Goal: Task Accomplishment & Management: Manage account settings

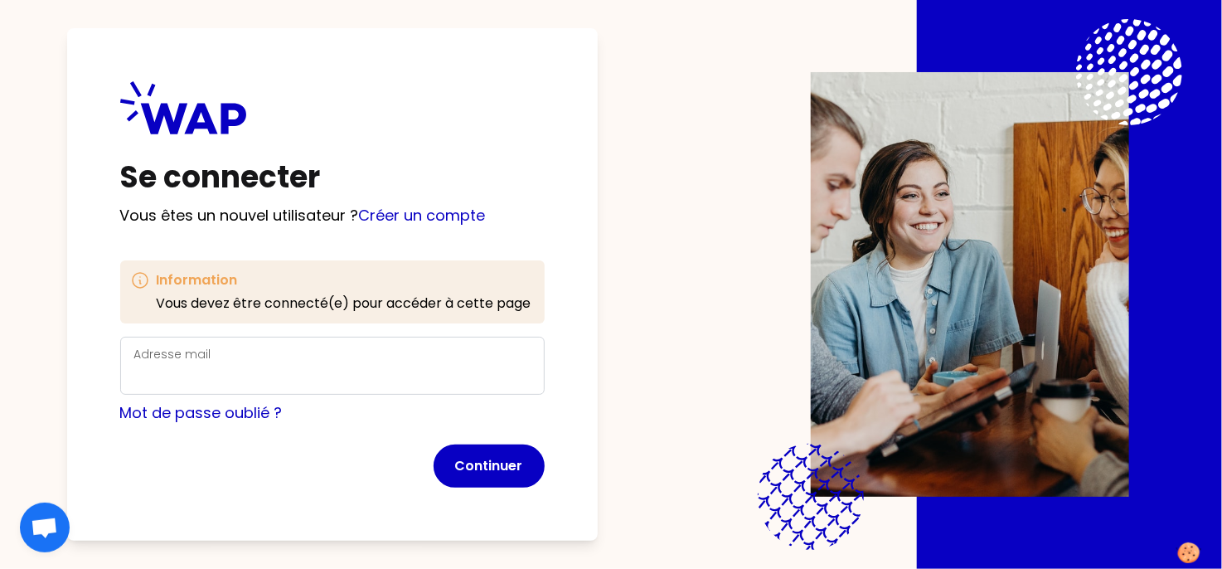
scroll to position [2, 0]
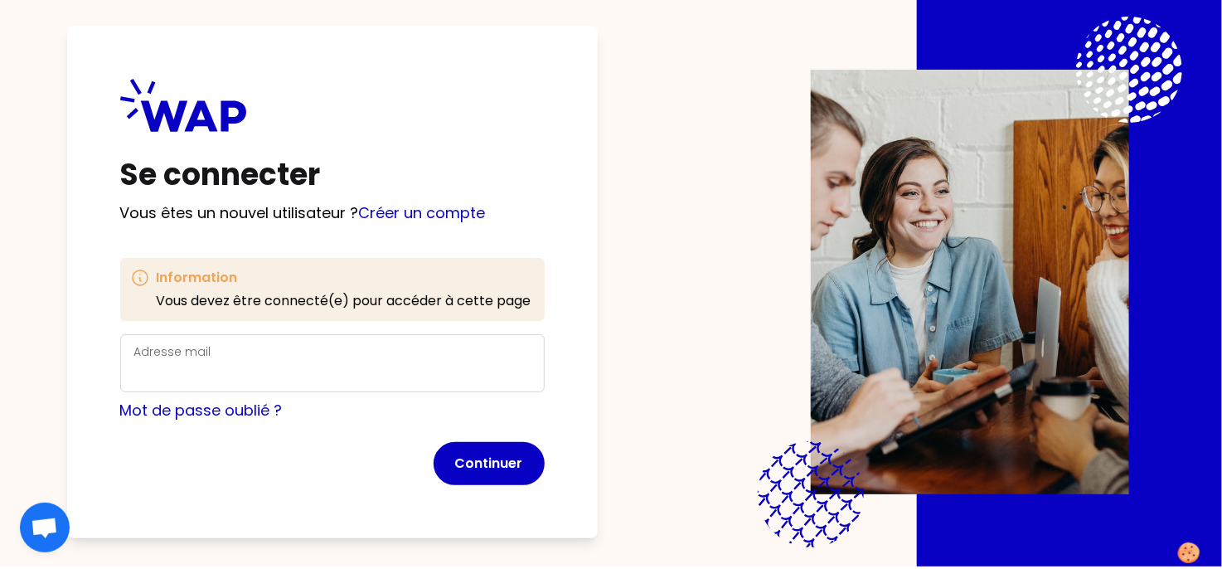
click at [186, 352] on label "Adresse mail" at bounding box center [172, 351] width 77 height 17
click at [186, 362] on input "Adresse mail" at bounding box center [332, 373] width 396 height 23
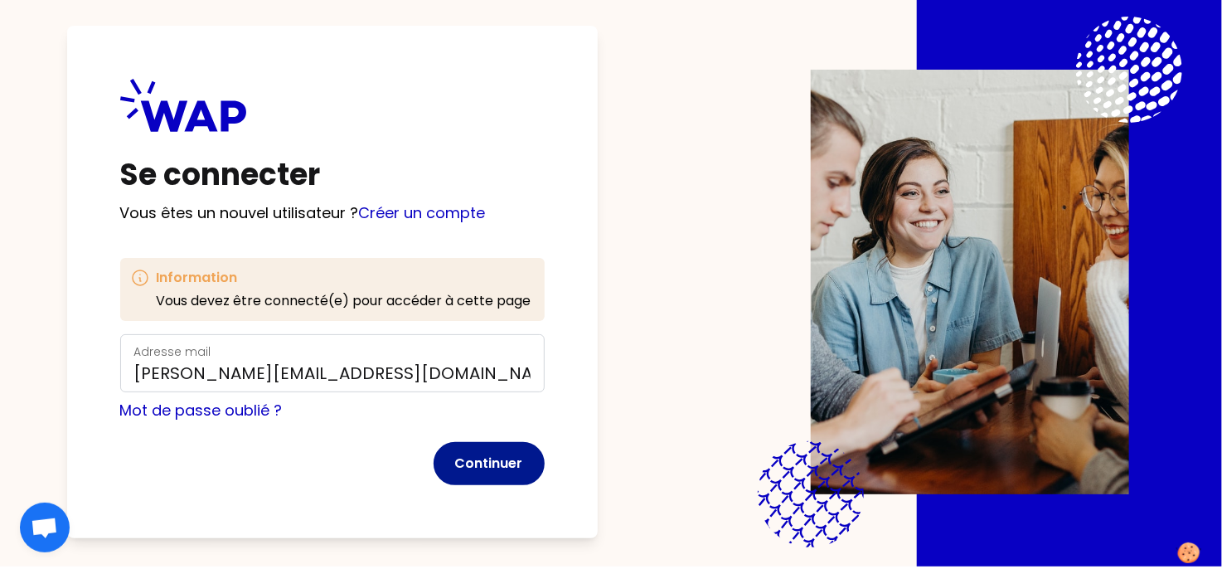
click at [471, 467] on button "Continuer" at bounding box center [489, 463] width 111 height 43
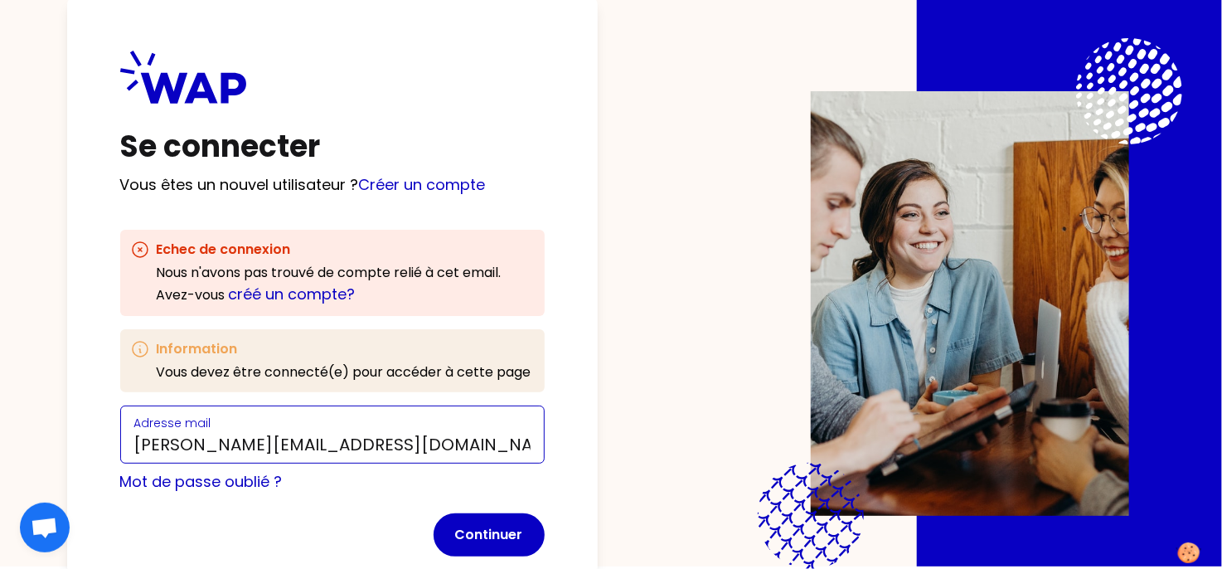
click at [377, 443] on input "[PERSON_NAME][EMAIL_ADDRESS][DOMAIN_NAME]" at bounding box center [332, 444] width 396 height 23
drag, startPoint x: 417, startPoint y: 445, endPoint x: 143, endPoint y: 441, distance: 274.6
click at [143, 441] on input "[PERSON_NAME][EMAIL_ADDRESS][DOMAIN_NAME]" at bounding box center [332, 444] width 396 height 23
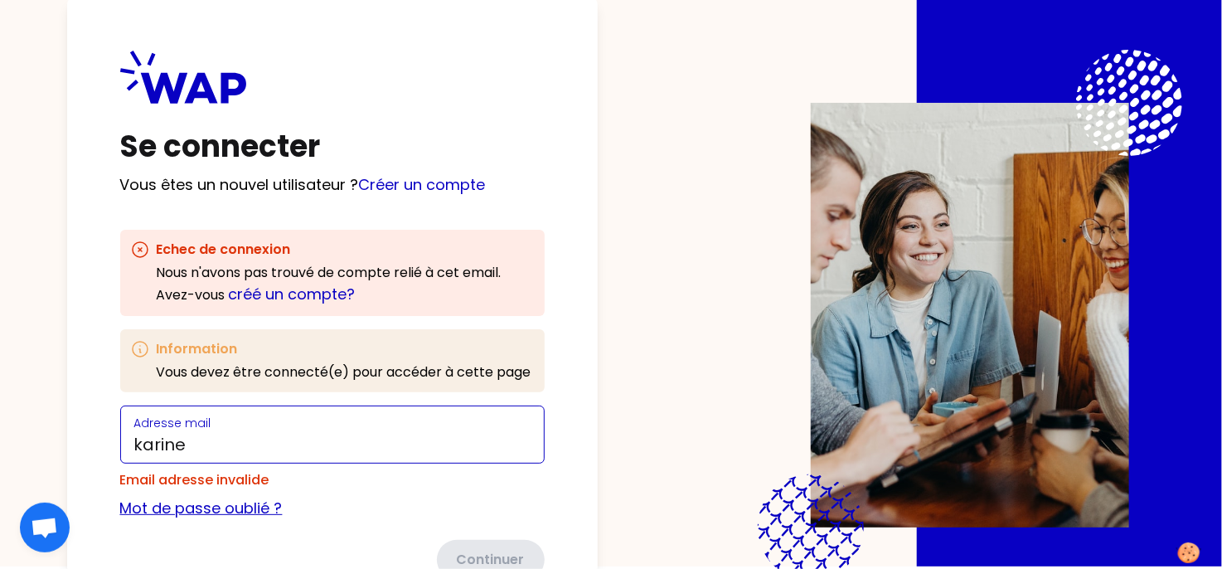
type input "[EMAIL_ADDRESS][DOMAIN_NAME]"
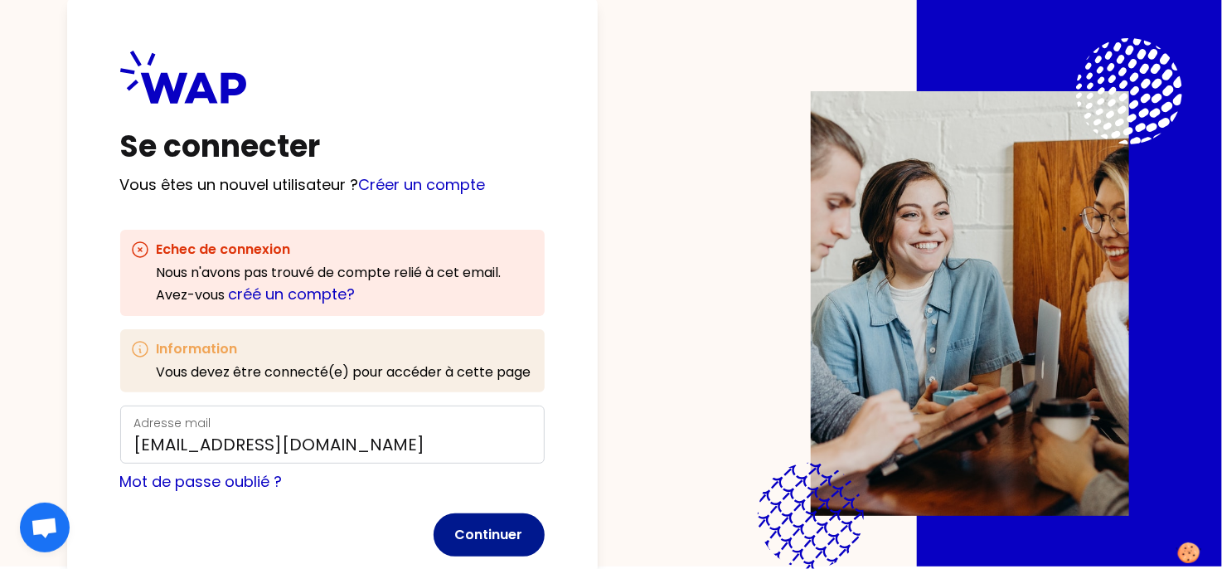
click at [483, 536] on button "Continuer" at bounding box center [489, 534] width 111 height 43
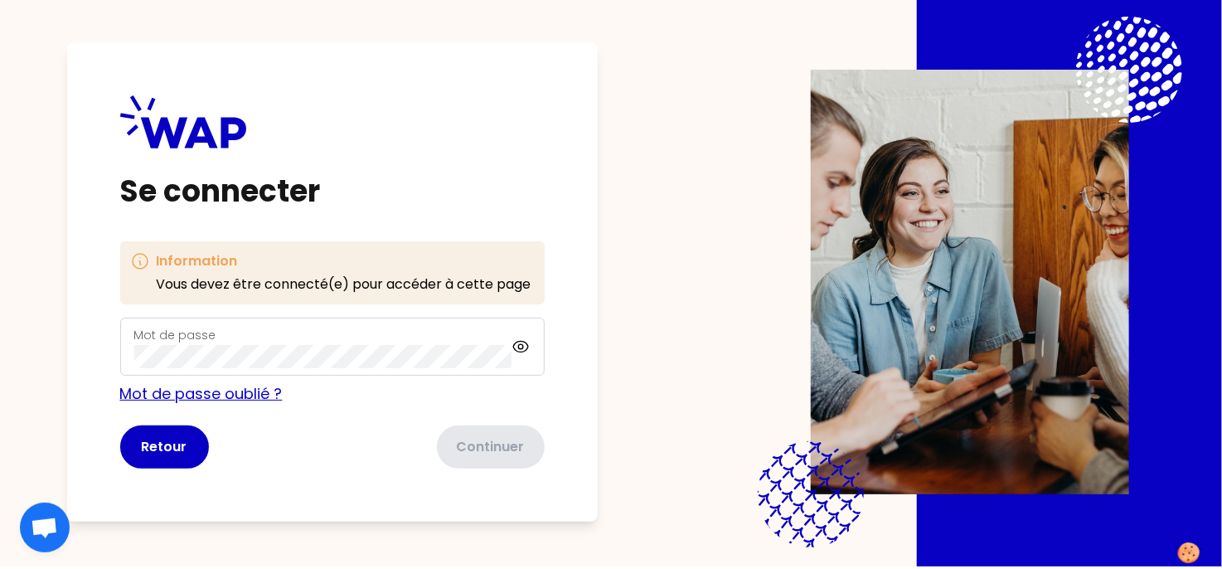
click at [228, 397] on link "Mot de passe oublié ?" at bounding box center [201, 393] width 163 height 21
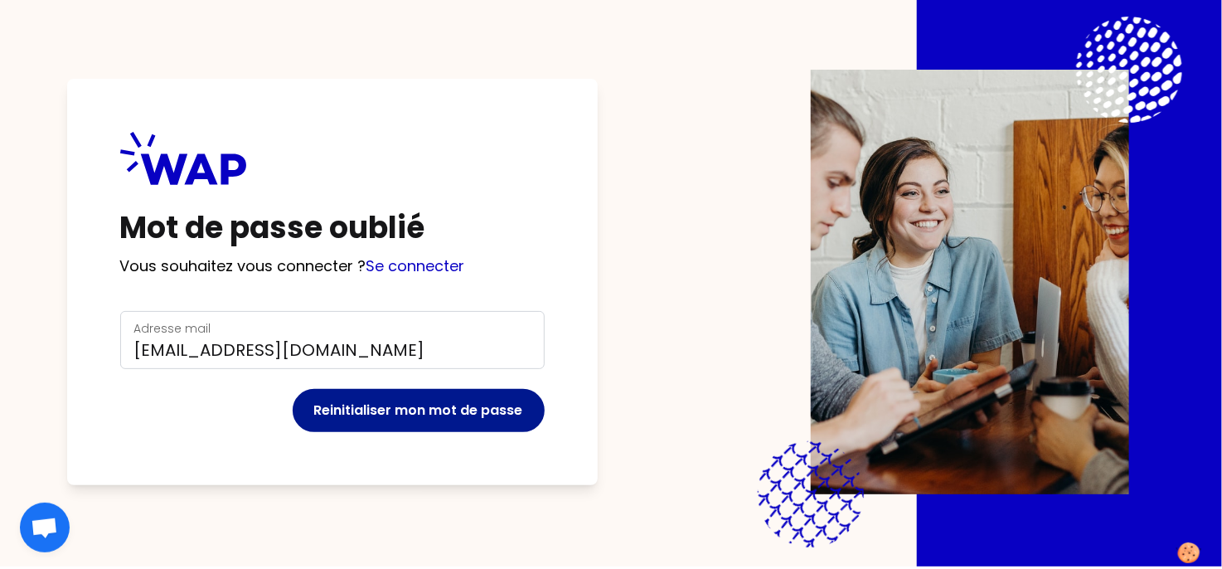
click at [348, 409] on button "Reinitialiser mon mot de passe" at bounding box center [419, 410] width 252 height 43
